Goal: Find specific page/section: Find specific page/section

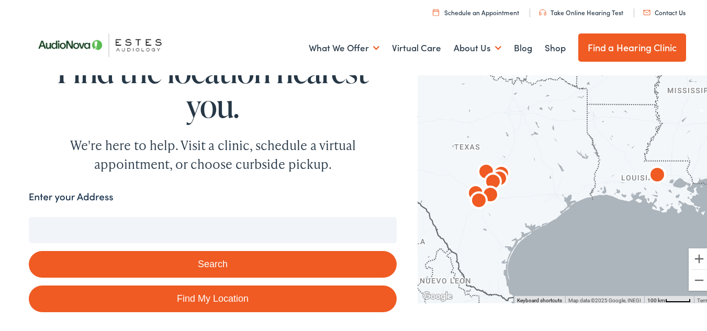
click at [286, 286] on link "Find My Location" at bounding box center [213, 297] width 368 height 27
type input "[GEOGRAPHIC_DATA], [US_STATE]"
click at [318, 260] on button "Search" at bounding box center [213, 263] width 368 height 27
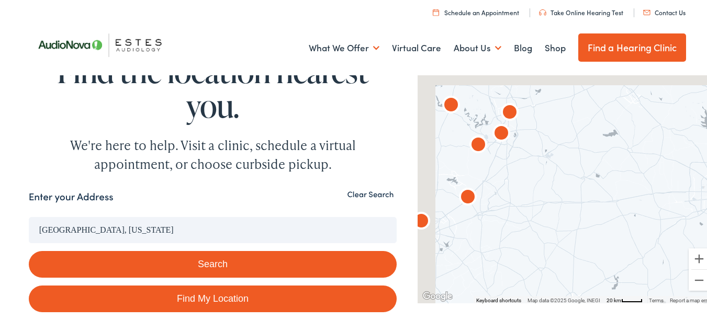
drag, startPoint x: 442, startPoint y: 163, endPoint x: 508, endPoint y: 193, distance: 72.2
click at [507, 193] on div at bounding box center [566, 186] width 297 height 231
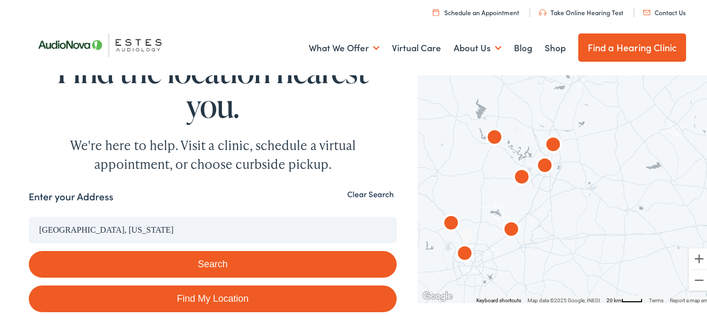
drag, startPoint x: 512, startPoint y: 194, endPoint x: 538, endPoint y: 211, distance: 31.4
click at [538, 211] on div at bounding box center [566, 186] width 297 height 231
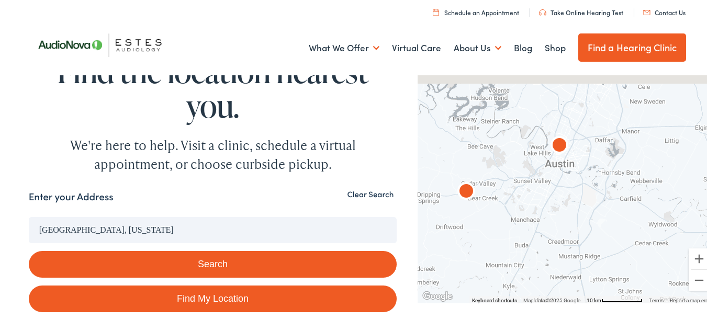
drag, startPoint x: 506, startPoint y: 118, endPoint x: 511, endPoint y: 236, distance: 117.9
click at [511, 236] on div at bounding box center [566, 186] width 297 height 231
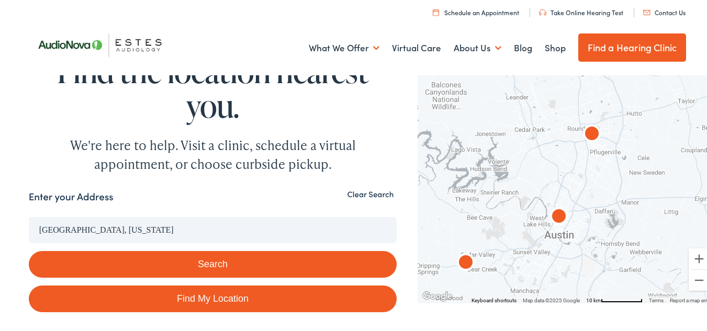
drag, startPoint x: 519, startPoint y: 205, endPoint x: 509, endPoint y: 215, distance: 14.4
click at [509, 215] on div at bounding box center [566, 186] width 297 height 231
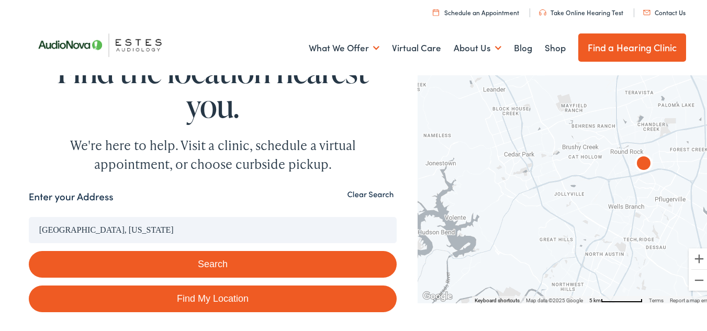
drag, startPoint x: 522, startPoint y: 202, endPoint x: 529, endPoint y: 242, distance: 40.9
click at [529, 242] on div at bounding box center [566, 186] width 297 height 231
click at [587, 191] on div at bounding box center [566, 186] width 297 height 231
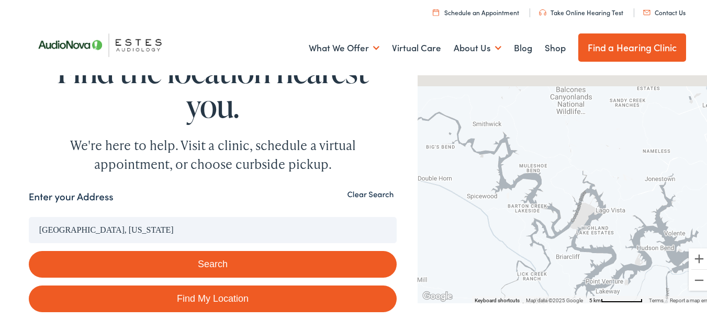
drag, startPoint x: 568, startPoint y: 166, endPoint x: 589, endPoint y: 183, distance: 26.1
click at [589, 183] on div at bounding box center [566, 186] width 297 height 231
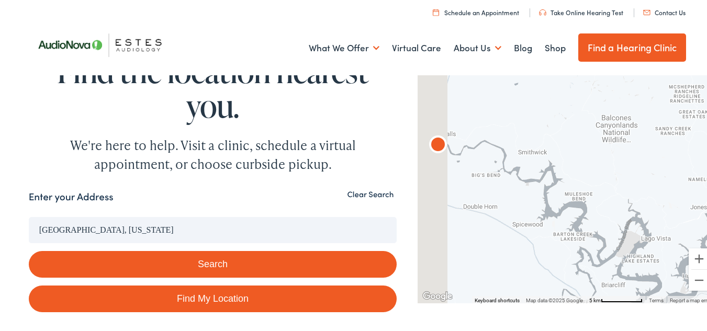
drag, startPoint x: 564, startPoint y: 166, endPoint x: 602, endPoint y: 185, distance: 42.8
click at [601, 186] on div at bounding box center [566, 186] width 297 height 231
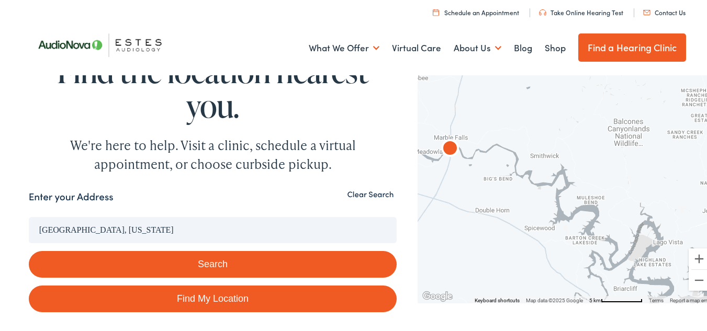
click at [445, 149] on img "AudioNova" at bounding box center [450, 148] width 25 height 25
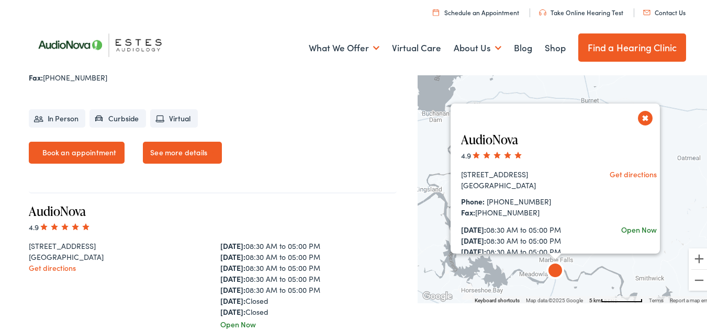
scroll to position [1333, 0]
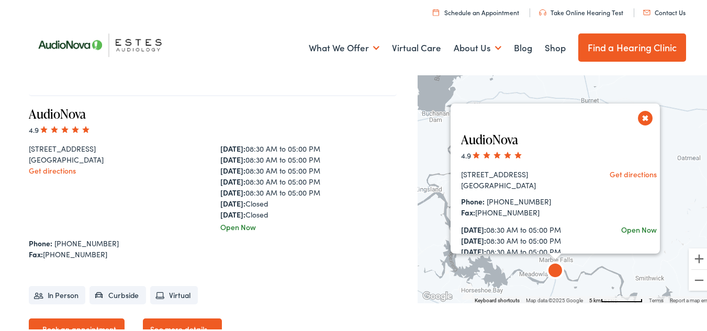
click at [639, 111] on button "Close" at bounding box center [645, 116] width 18 height 18
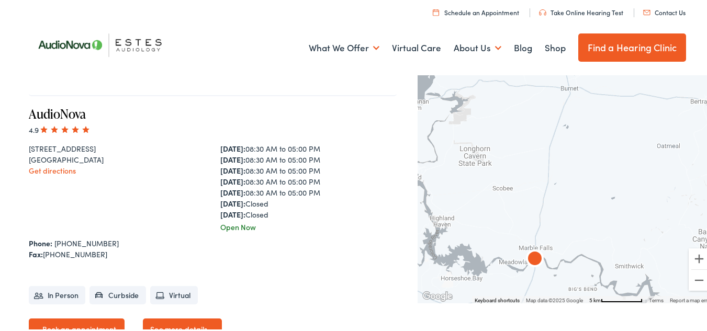
drag, startPoint x: 553, startPoint y: 221, endPoint x: 510, endPoint y: 175, distance: 63.3
click at [527, 194] on div "To navigate, press the arrow keys." at bounding box center [566, 186] width 297 height 231
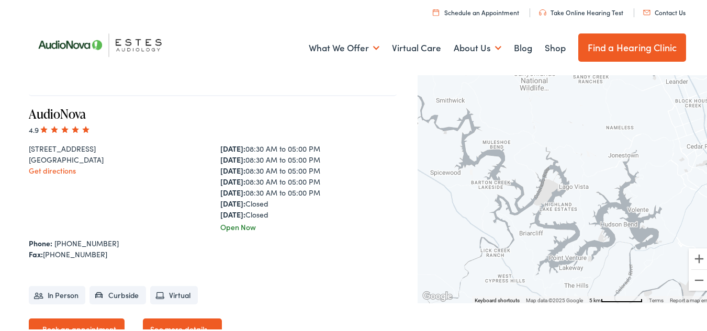
drag, startPoint x: 569, startPoint y: 193, endPoint x: 558, endPoint y: 184, distance: 13.7
click at [558, 184] on div at bounding box center [566, 186] width 297 height 231
